Goal: Task Accomplishment & Management: Complete application form

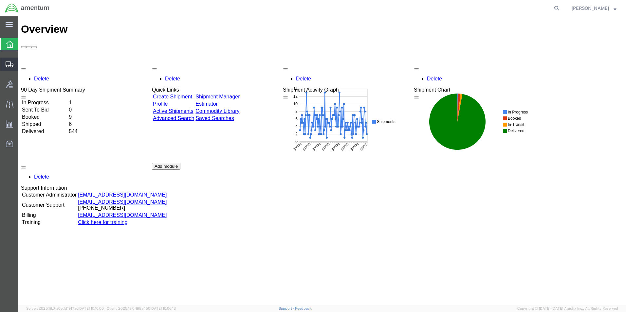
click at [0, 0] on span "Create Shipment" at bounding box center [0, 0] width 0 height 0
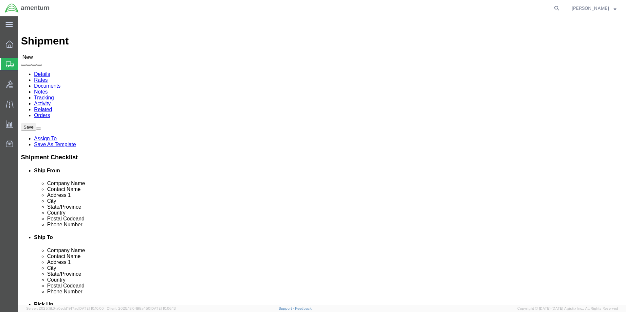
select select
click input "text"
type input "a"
type input "AMENTUM SERVICES"
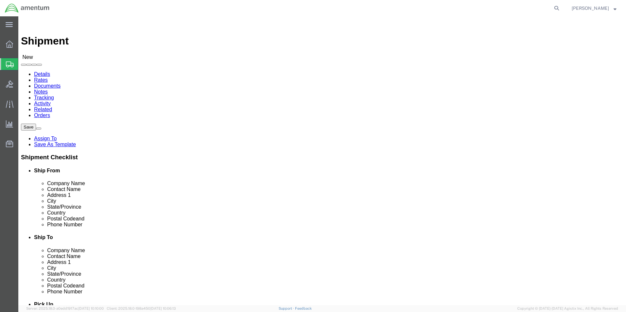
click label "Contact Name"
click input "text"
type input "[PERSON_NAME]"
click input "text"
type input "[STREET_ADDRESS][PERSON_NAME]"
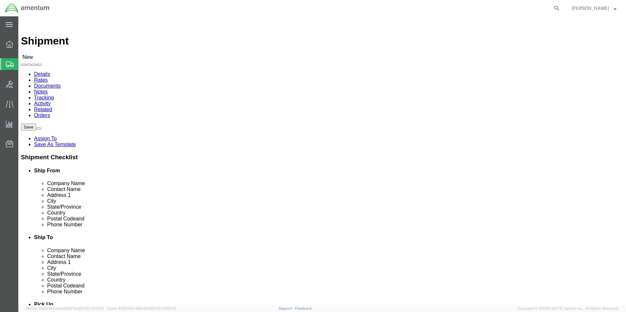
click input "text"
type input "DOTHAN"
click label "City"
click input "text"
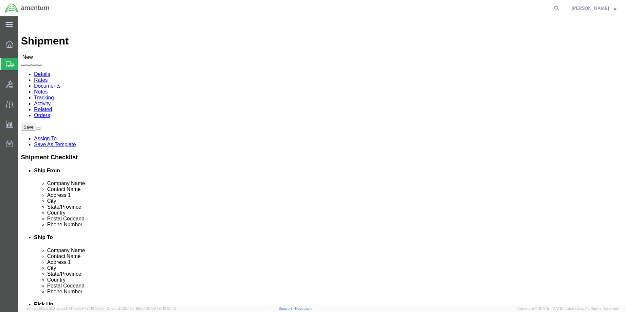
type input "36303"
click input "text"
type input "[PHONE_NUMBER]"
click div "Ship To Location Location My Profile Location [PHONE_NUMBER] [PHONE_NUMBER] [PH…"
click input "text"
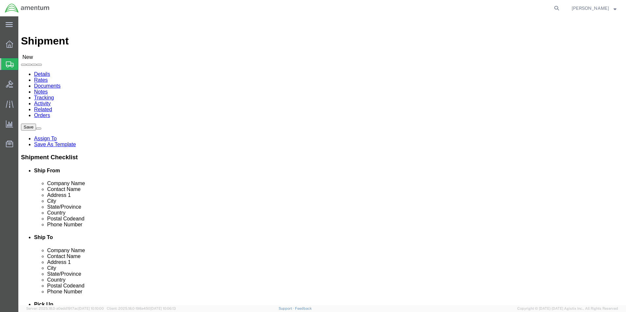
type input "AVIATION LA"
click p "- Aviation Laboratories - ([PERSON_NAME]) [STREET_ADDRESS][PERSON_NAME]"
select select "LA"
type input "Aviation Laboratories"
click icon
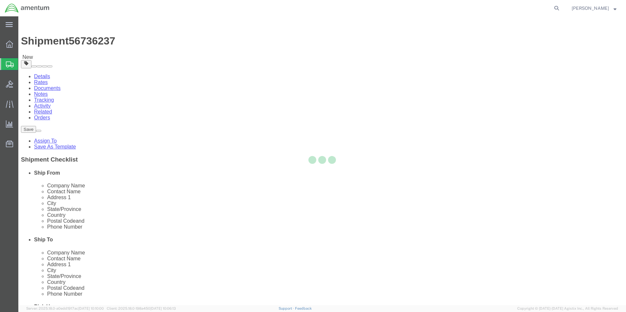
select select "CBOX"
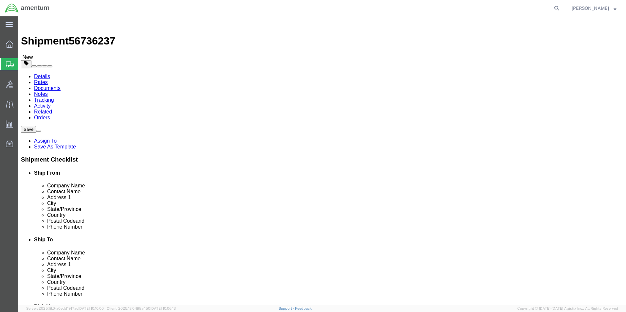
click input "text"
type input "11"
type input "7"
drag, startPoint x: 107, startPoint y: 151, endPoint x: 83, endPoint y: 155, distance: 24.7
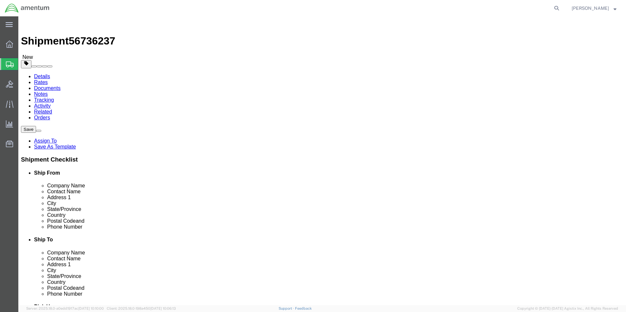
click div "Weight 0.00 Select kgs lbs Ship. t°"
type input "2"
click div "Previous Continue"
click link "Add Content"
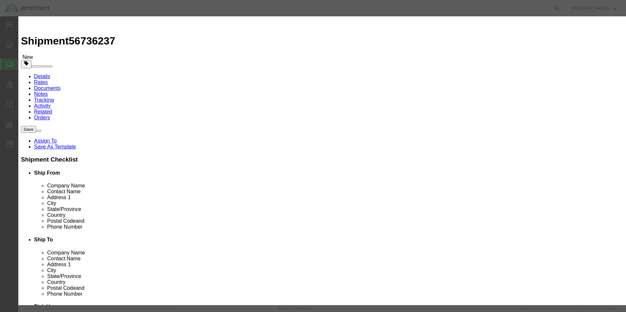
click input "text"
type input "SAMPLES"
click label "Class"
click input "0"
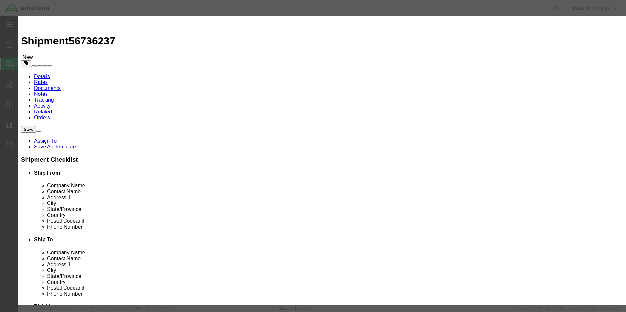
type input "1"
click div "Class Select 50 55 60 65 70 85 92.5 100 125 175 250 300 400"
click input "text"
type input "1.00"
click button "Save & Close"
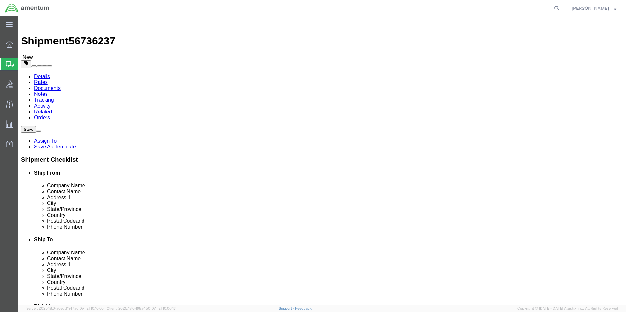
click icon
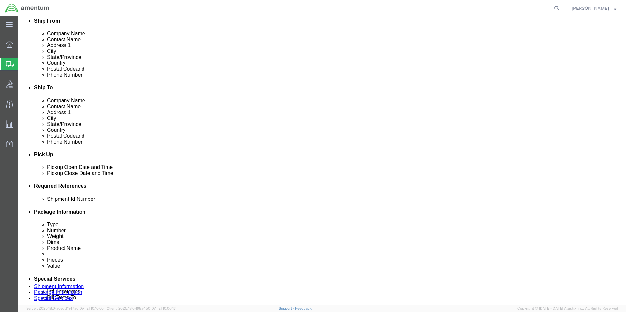
scroll to position [164, 0]
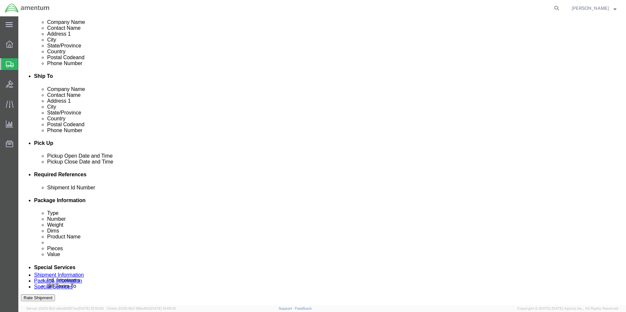
click input "text"
type input "SITE 588"
click button "Rate Shipment"
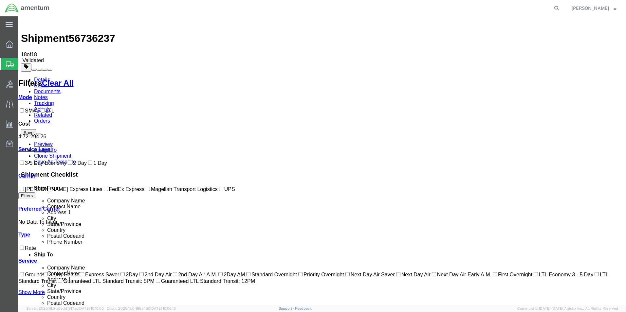
scroll to position [0, 0]
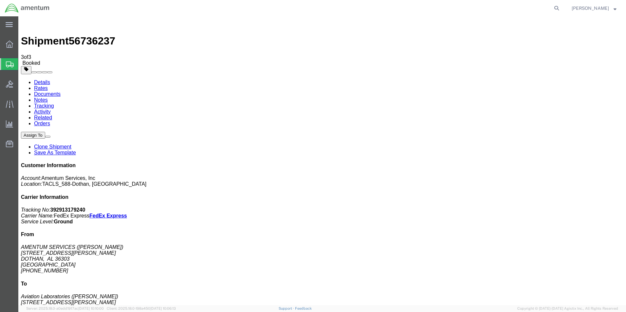
click at [591, 9] on span "[PERSON_NAME]" at bounding box center [590, 8] width 37 height 7
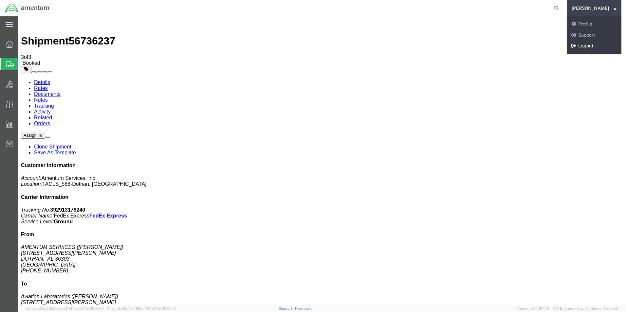
click at [591, 46] on link "Logout" at bounding box center [594, 46] width 55 height 11
